Goal: Task Accomplishment & Management: Use online tool/utility

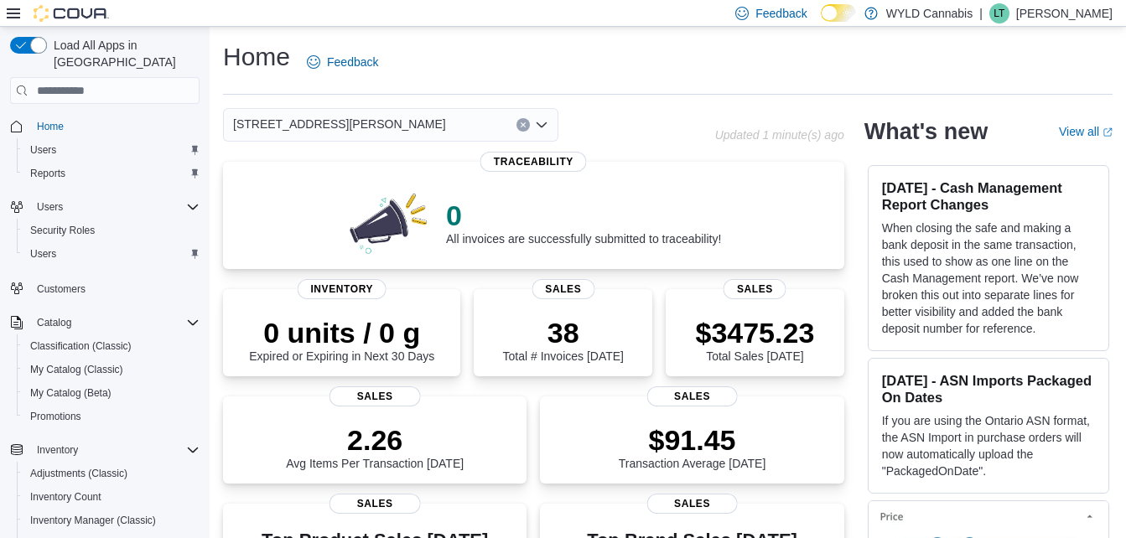
click at [542, 122] on icon "Open list of options" at bounding box center [541, 124] width 13 height 13
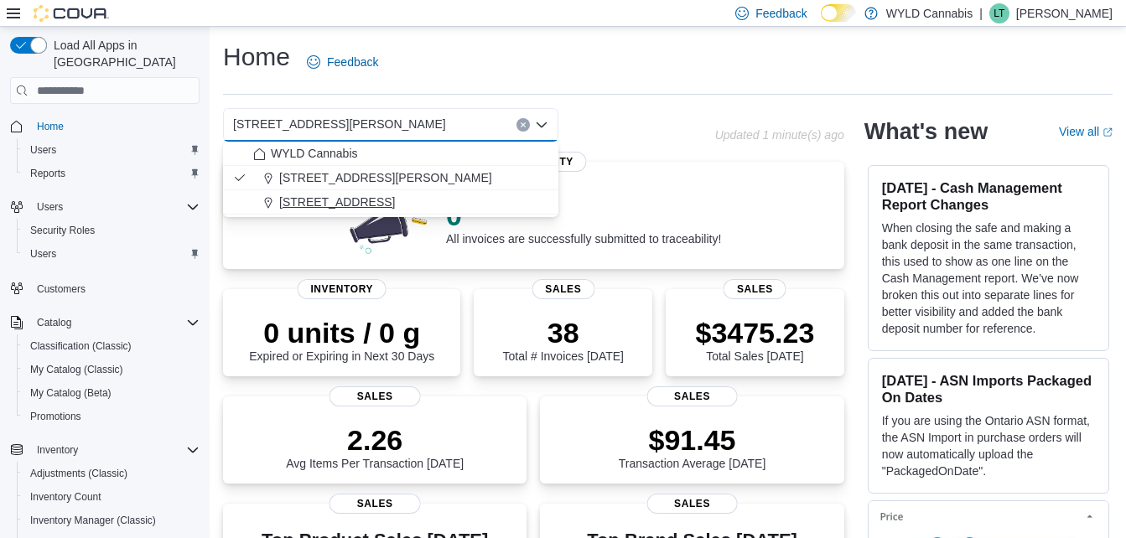
click at [288, 192] on button "[STREET_ADDRESS]" at bounding box center [390, 202] width 335 height 24
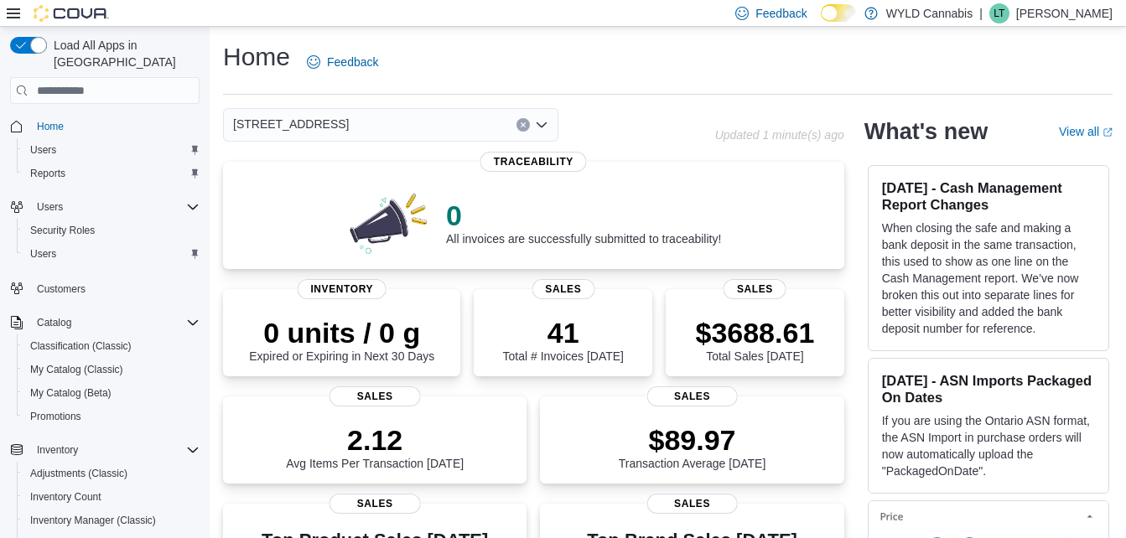
click at [547, 123] on icon "Open list of options" at bounding box center [541, 124] width 13 height 13
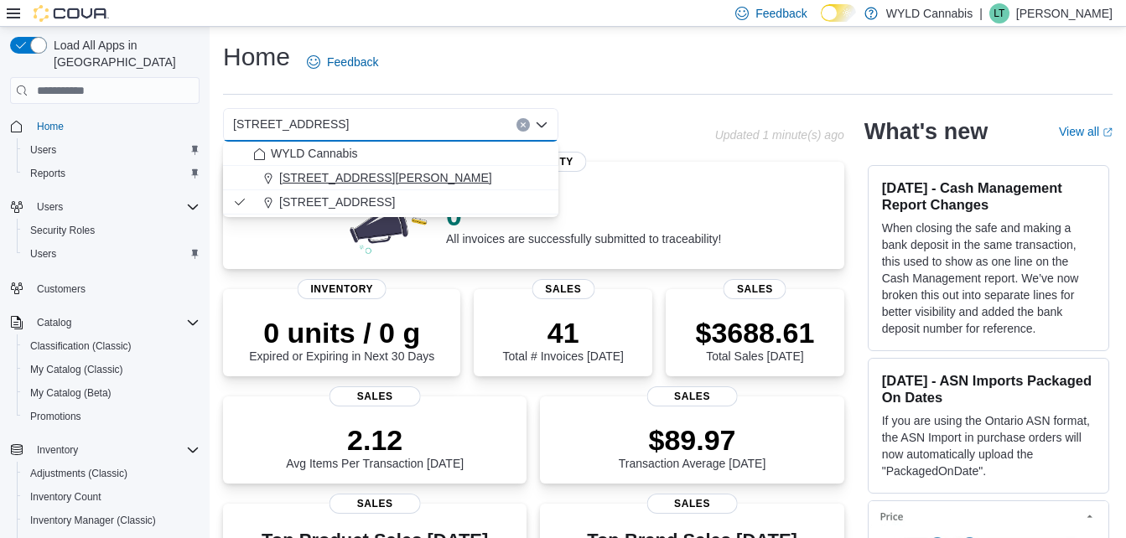
click at [324, 184] on span "[STREET_ADDRESS][PERSON_NAME]" at bounding box center [385, 177] width 213 height 17
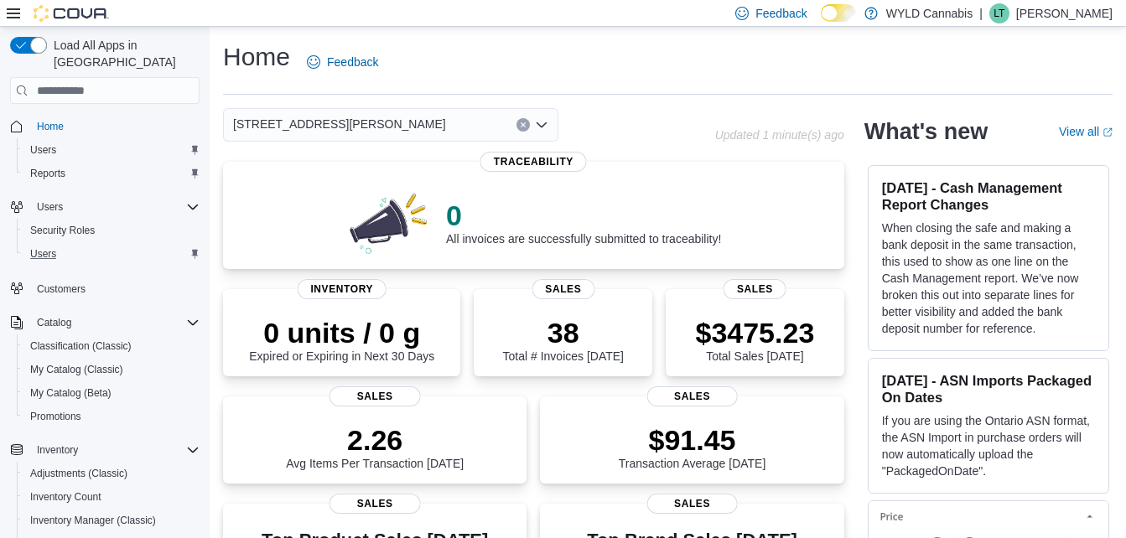
click at [132, 242] on button "Users" at bounding box center [111, 253] width 189 height 23
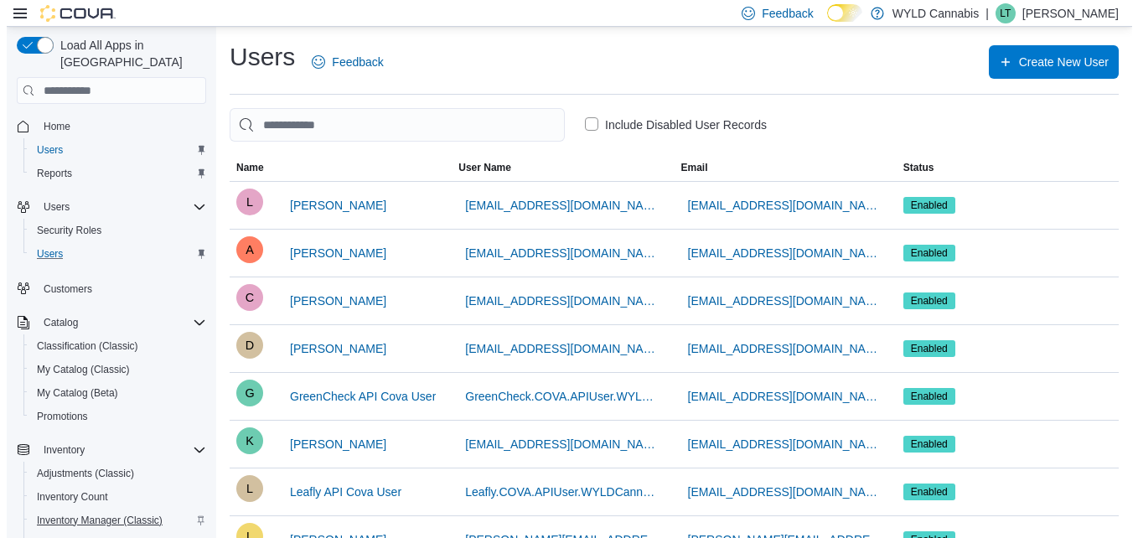
scroll to position [350, 0]
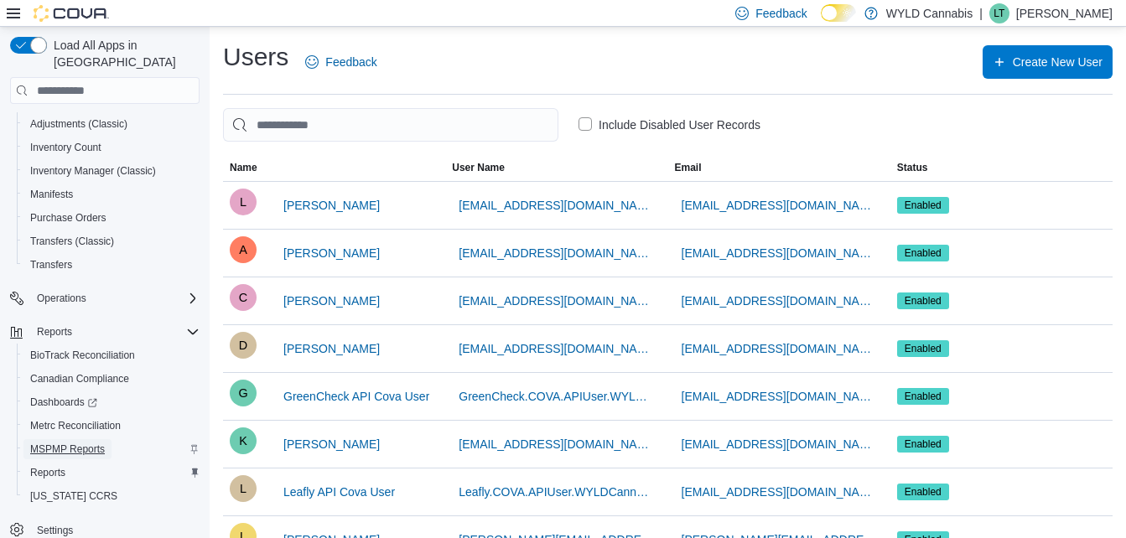
click at [87, 443] on span "MSPMP Reports" at bounding box center [67, 449] width 75 height 13
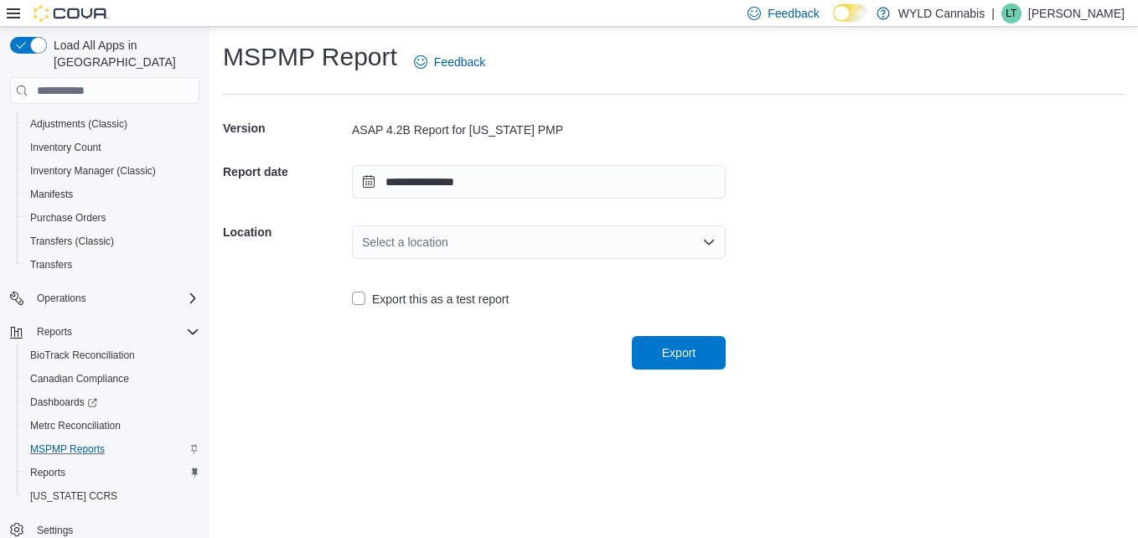
click at [441, 245] on div "Select a location" at bounding box center [539, 243] width 374 height 34
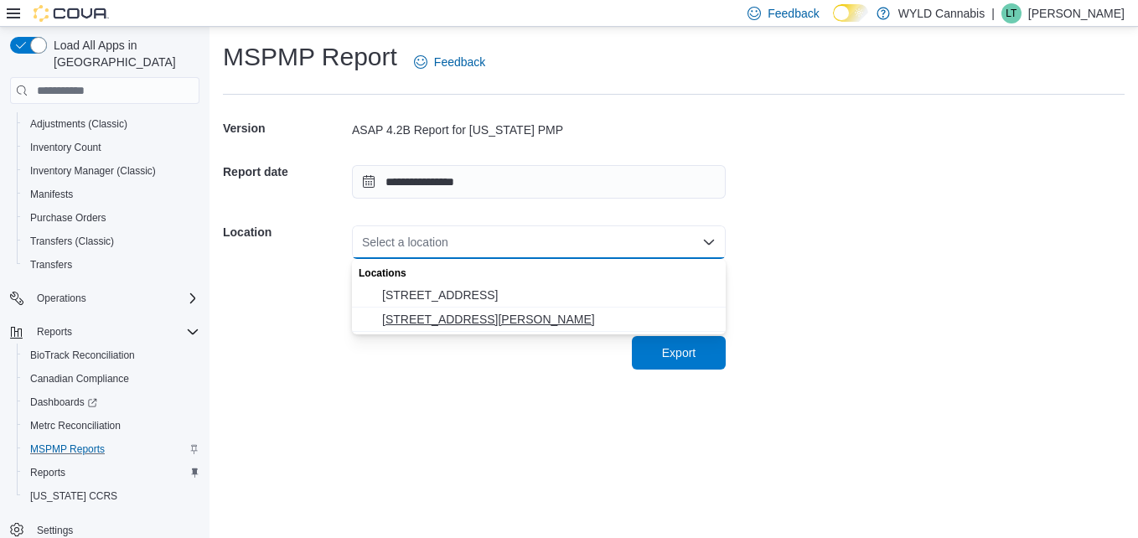
click at [419, 313] on span "[STREET_ADDRESS][PERSON_NAME]" at bounding box center [549, 319] width 334 height 17
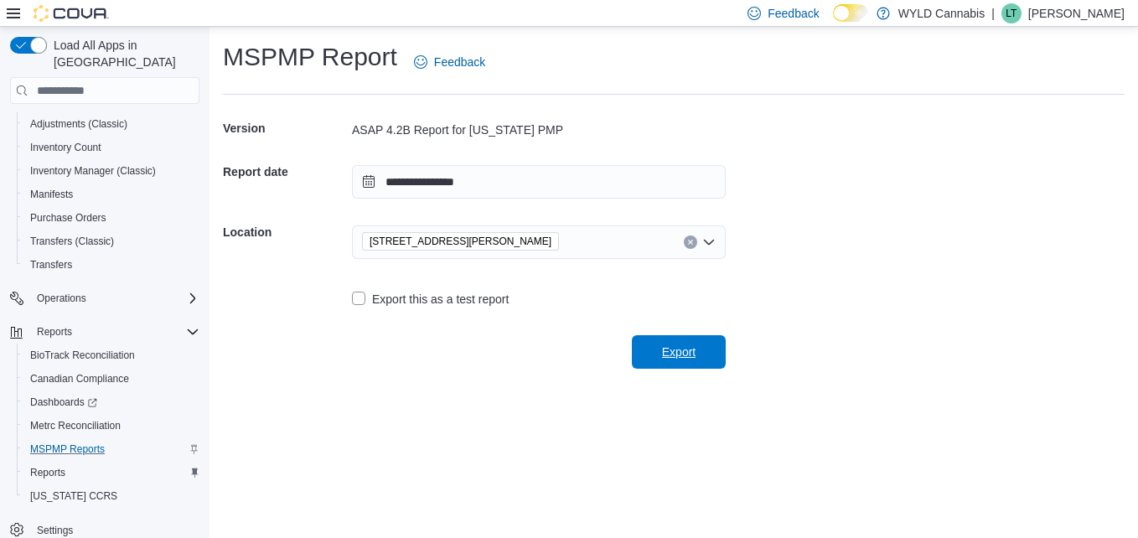
click at [679, 359] on span "Export" at bounding box center [679, 352] width 34 height 17
